Goal: Find specific page/section: Find specific page/section

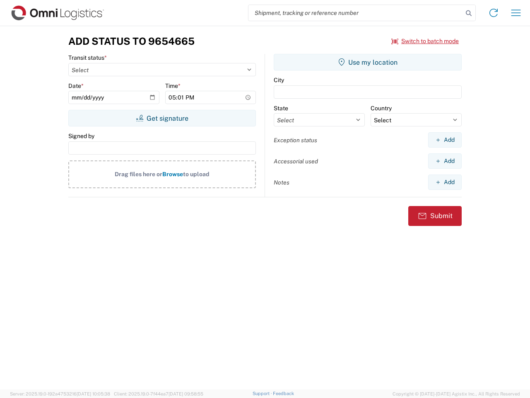
click at [356, 13] on input "search" at bounding box center [356, 13] width 215 height 16
click at [469, 13] on icon at bounding box center [469, 13] width 12 height 12
click at [494, 13] on icon at bounding box center [493, 12] width 13 height 13
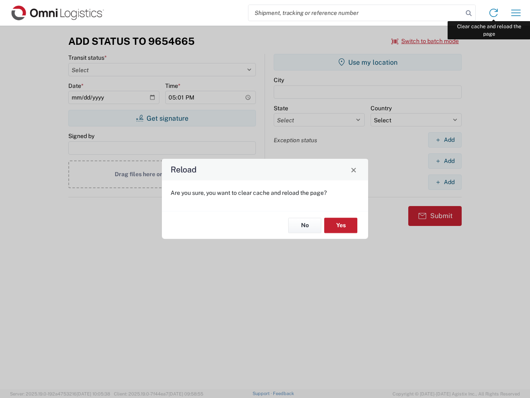
click at [516, 13] on div "Reload Are you sure, you want to clear cache and reload the page? No Yes" at bounding box center [265, 199] width 530 height 398
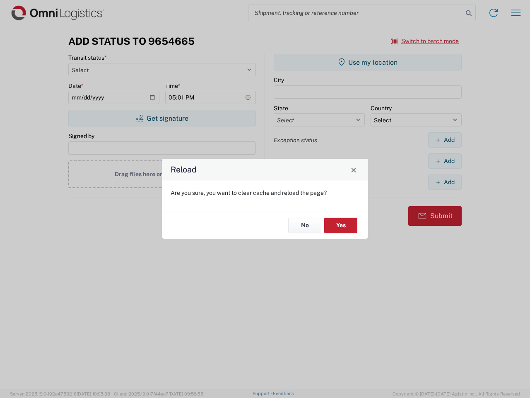
click at [425, 41] on div "Reload Are you sure, you want to clear cache and reload the page? No Yes" at bounding box center [265, 199] width 530 height 398
click at [162, 118] on div "Reload Are you sure, you want to clear cache and reload the page? No Yes" at bounding box center [265, 199] width 530 height 398
click at [368, 62] on div "Reload Are you sure, you want to clear cache and reload the page? No Yes" at bounding box center [265, 199] width 530 height 398
click at [445, 140] on div "Reload Are you sure, you want to clear cache and reload the page? No Yes" at bounding box center [265, 199] width 530 height 398
click at [445, 161] on div "Reload Are you sure, you want to clear cache and reload the page? No Yes" at bounding box center [265, 199] width 530 height 398
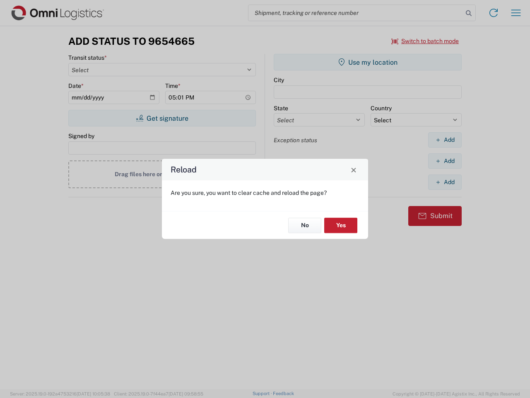
click at [445, 182] on div "Reload Are you sure, you want to clear cache and reload the page? No Yes" at bounding box center [265, 199] width 530 height 398
